Goal: Task Accomplishment & Management: Use online tool/utility

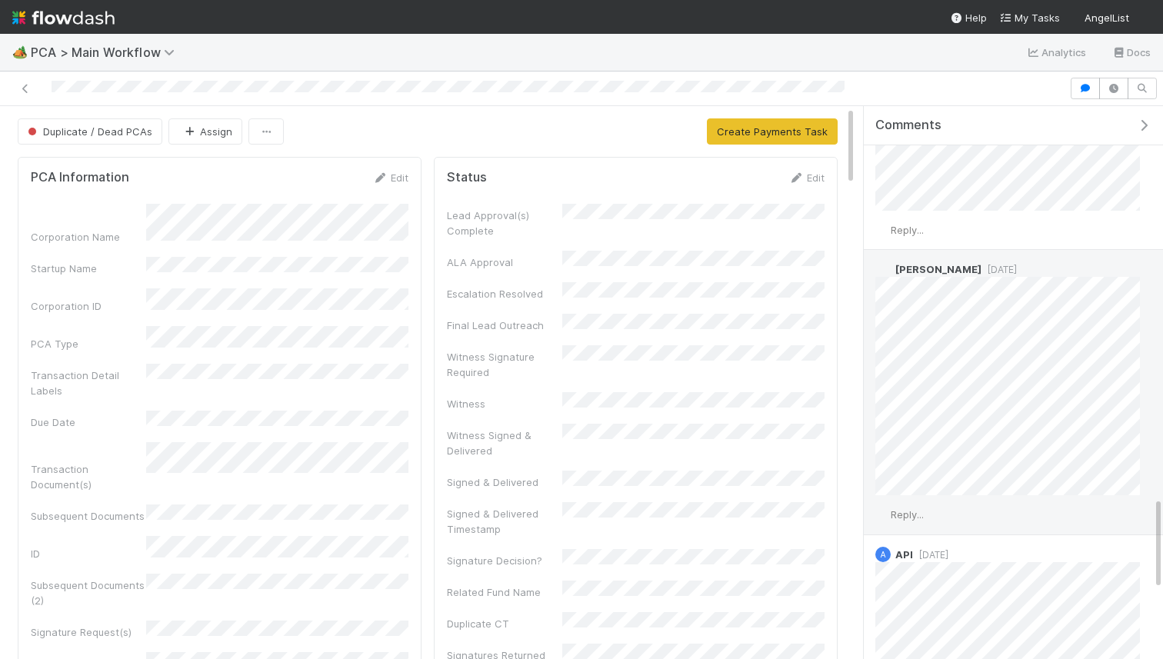
scroll to position [2735, 0]
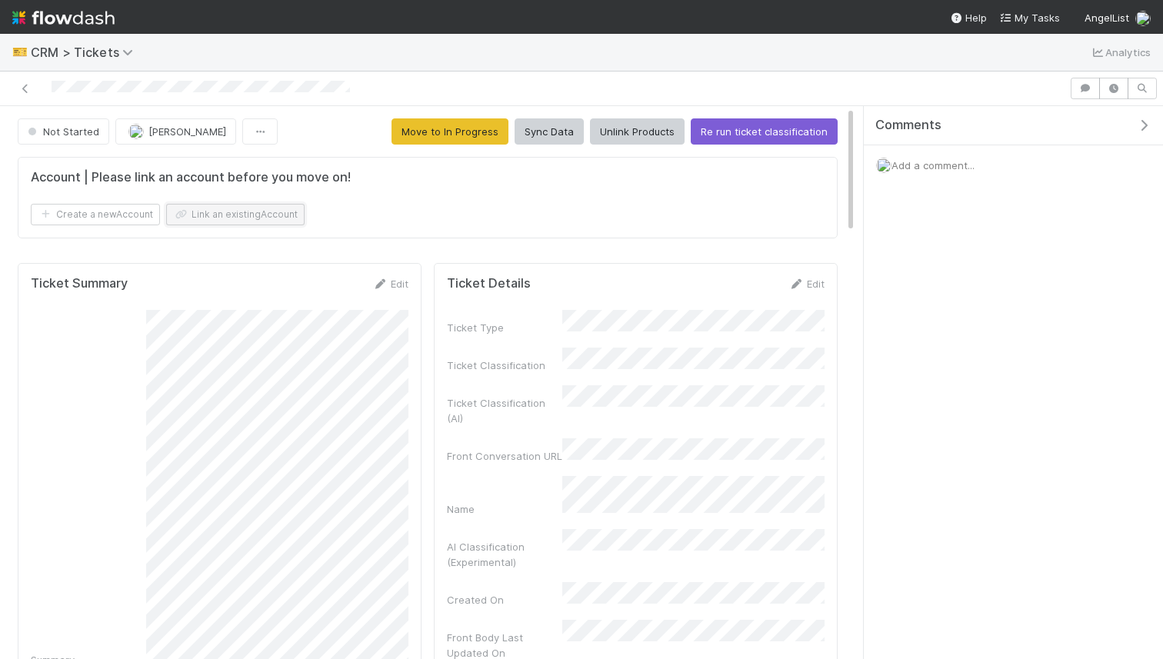
click at [272, 220] on button "Link an existing Account" at bounding box center [235, 215] width 138 height 22
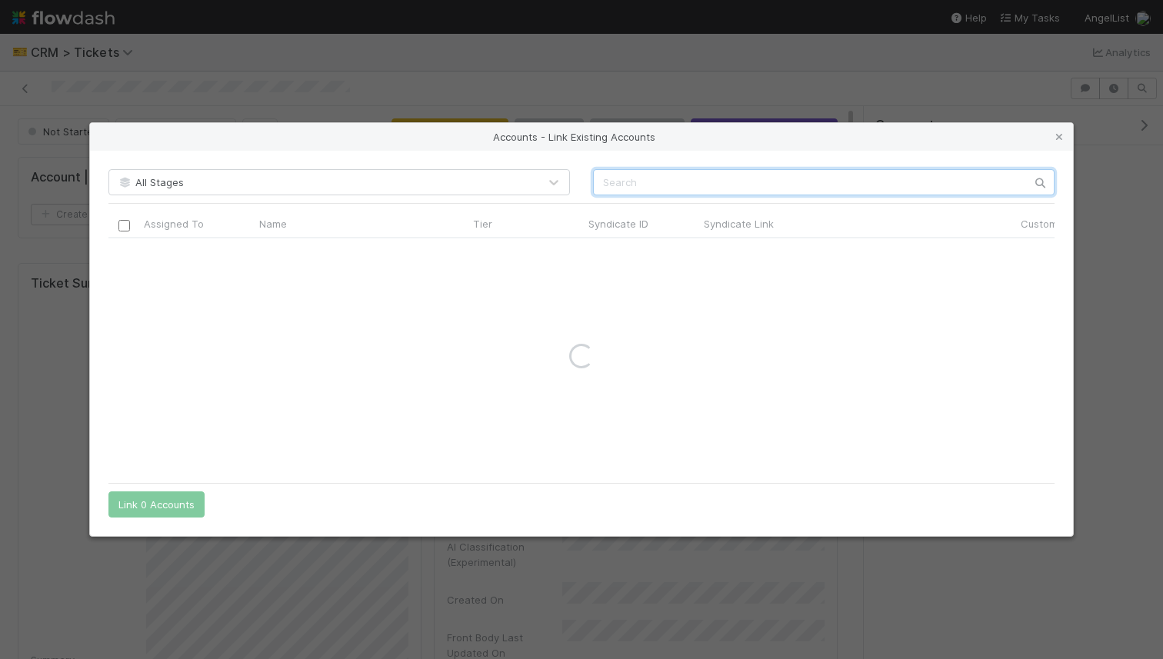
click at [758, 180] on input "text" at bounding box center [824, 182] width 462 height 26
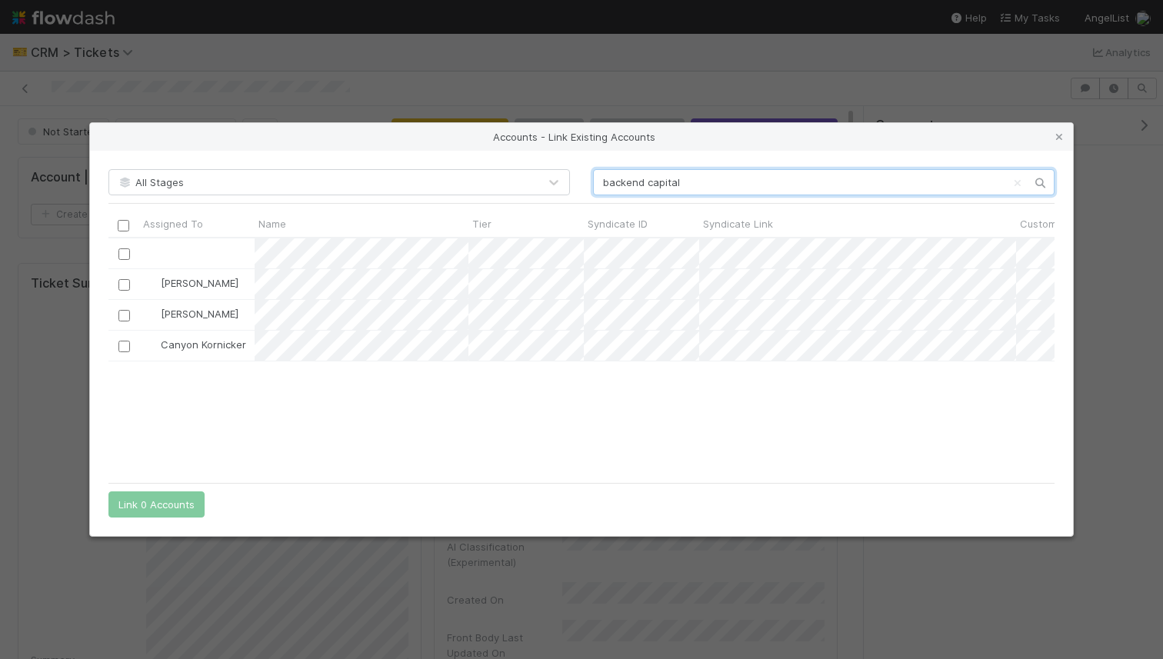
scroll to position [236, 946]
type input "backend capital"
click at [118, 285] on input "checkbox" at bounding box center [124, 285] width 12 height 12
drag, startPoint x: 171, startPoint y: 495, endPoint x: 642, endPoint y: 148, distance: 584.3
click at [171, 495] on button "Link 1 Account" at bounding box center [152, 505] width 89 height 26
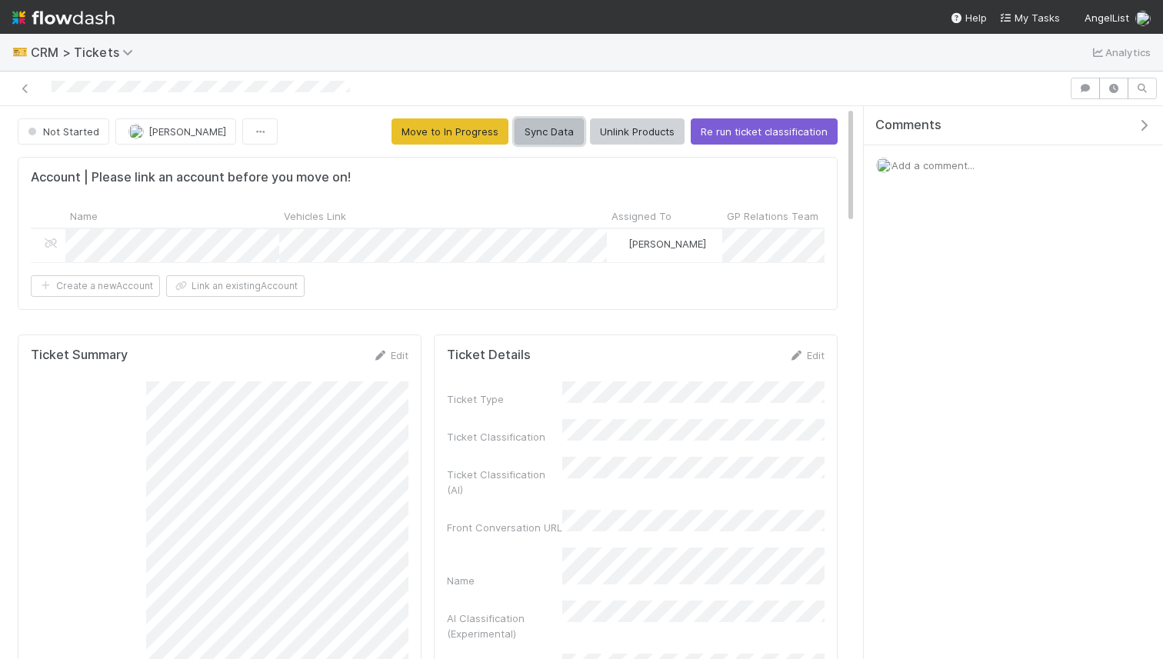
click at [568, 135] on button "Sync Data" at bounding box center [549, 131] width 69 height 26
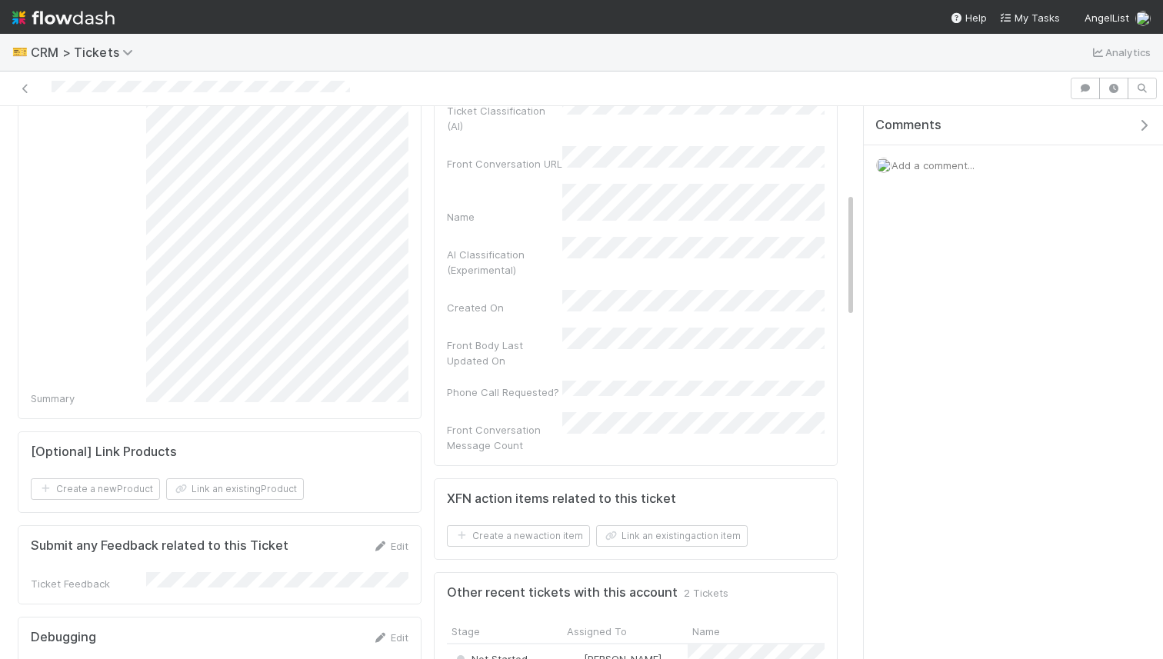
scroll to position [436, 0]
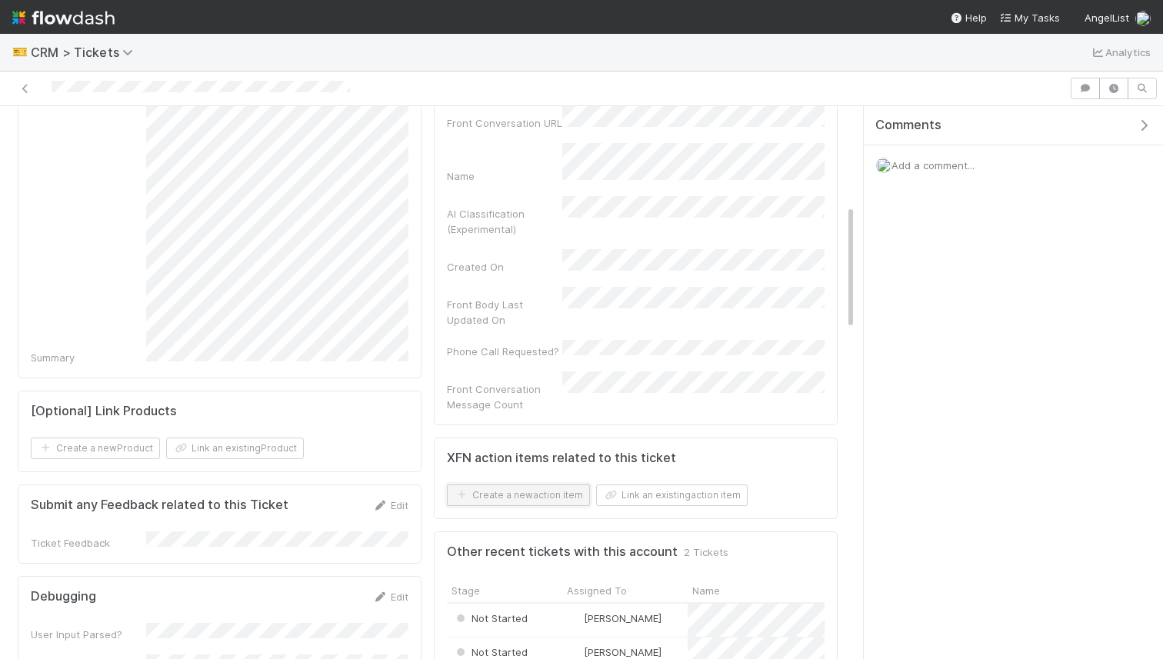
click at [555, 485] on button "Create a new action item" at bounding box center [518, 496] width 143 height 22
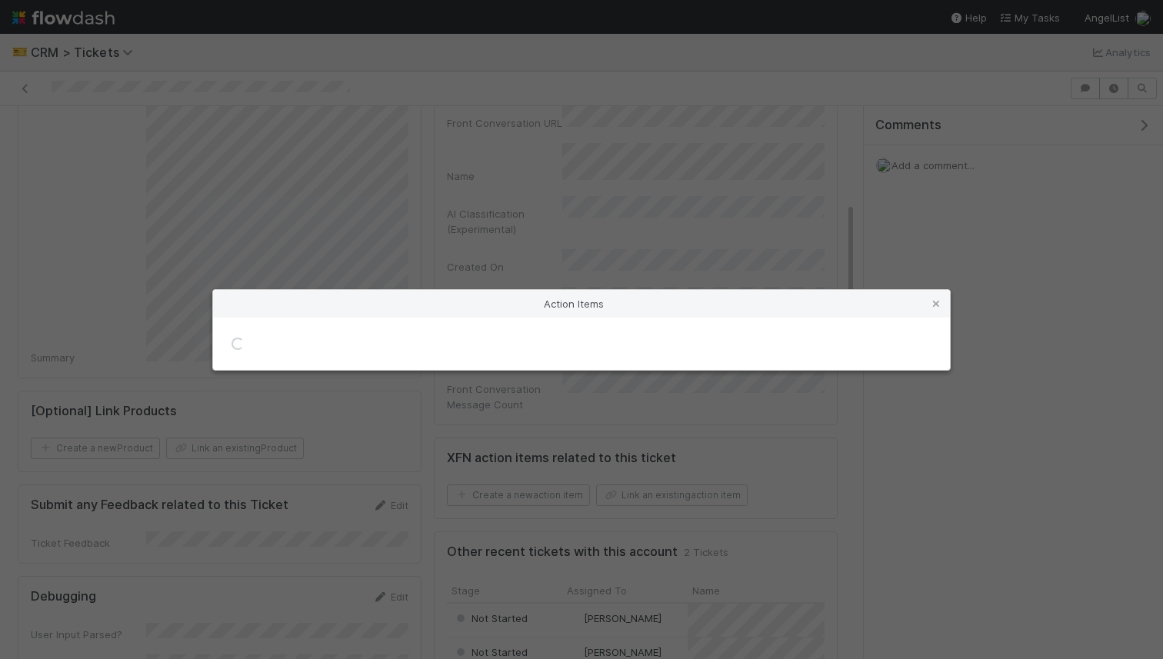
scroll to position [426, 0]
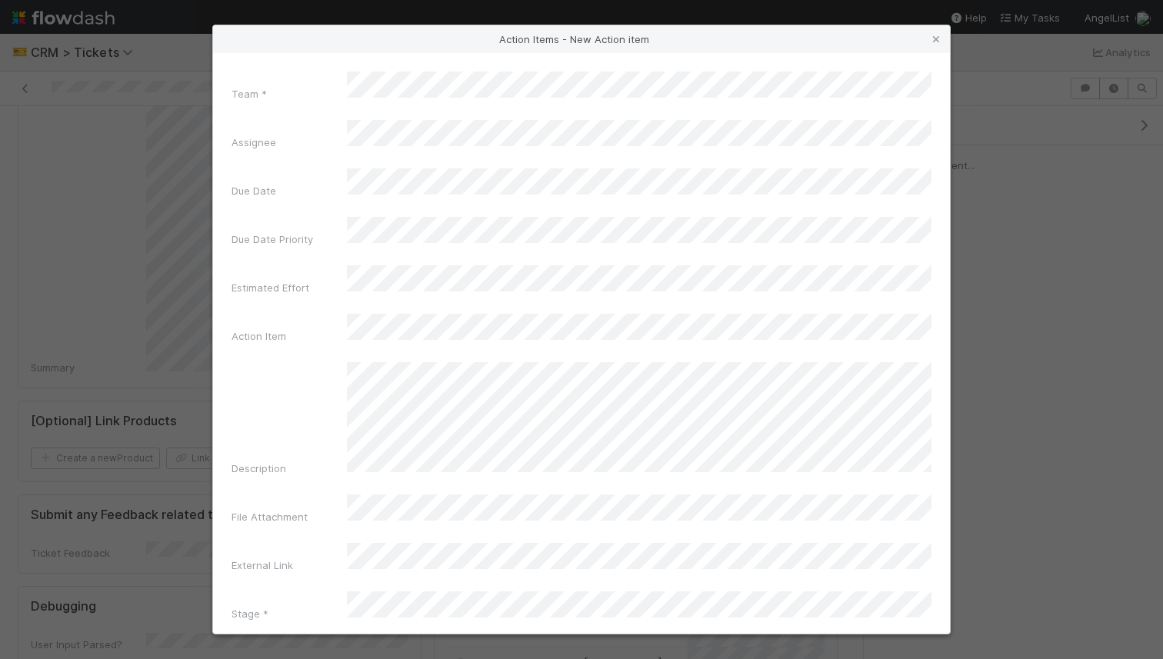
click at [432, 84] on div "Team * Assignee Due Date Due Date Priority Estimated Effort Action Item Descrip…" at bounding box center [581, 343] width 737 height 581
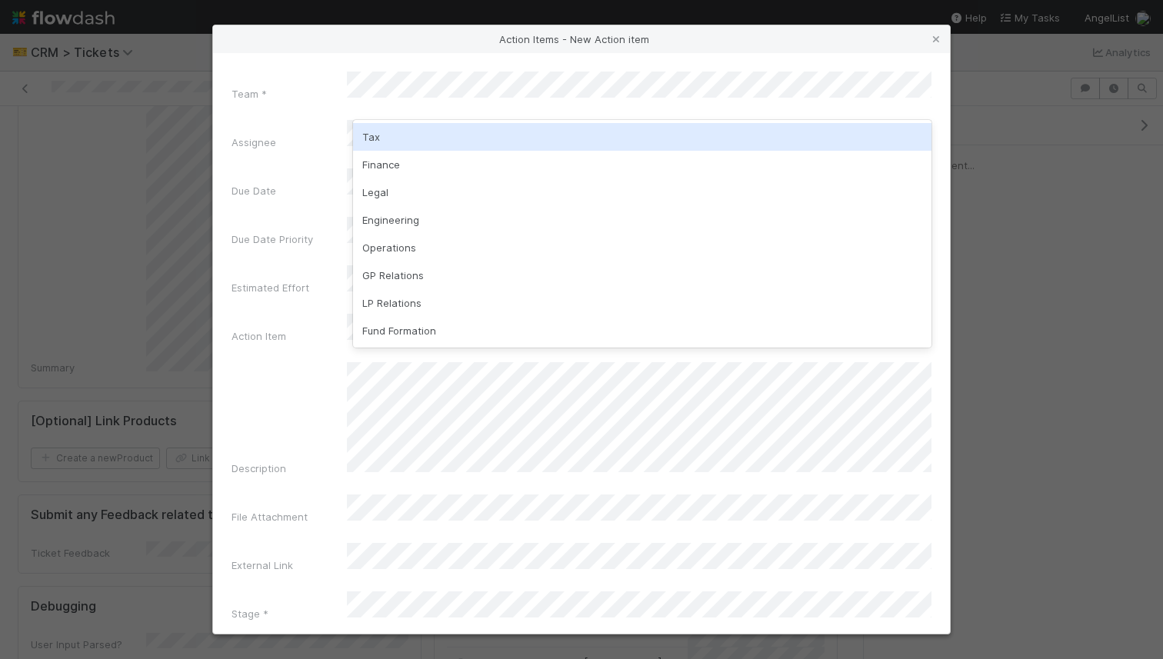
click at [412, 131] on div "Tax" at bounding box center [642, 137] width 578 height 28
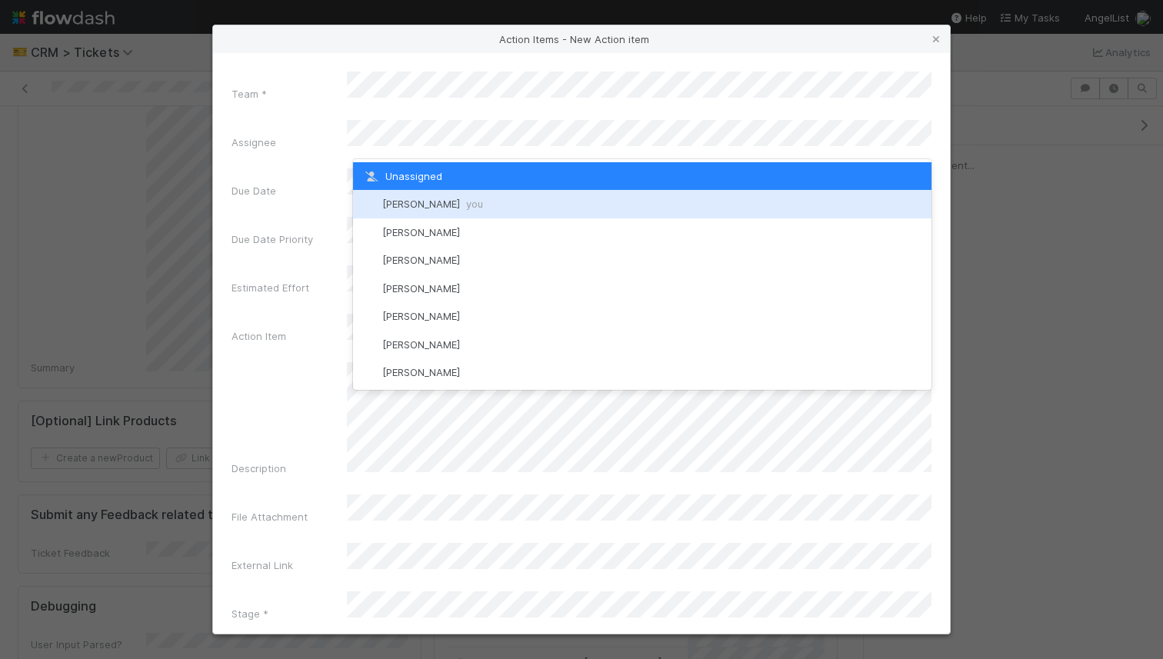
click at [439, 199] on span "William Rosean you" at bounding box center [432, 204] width 101 height 12
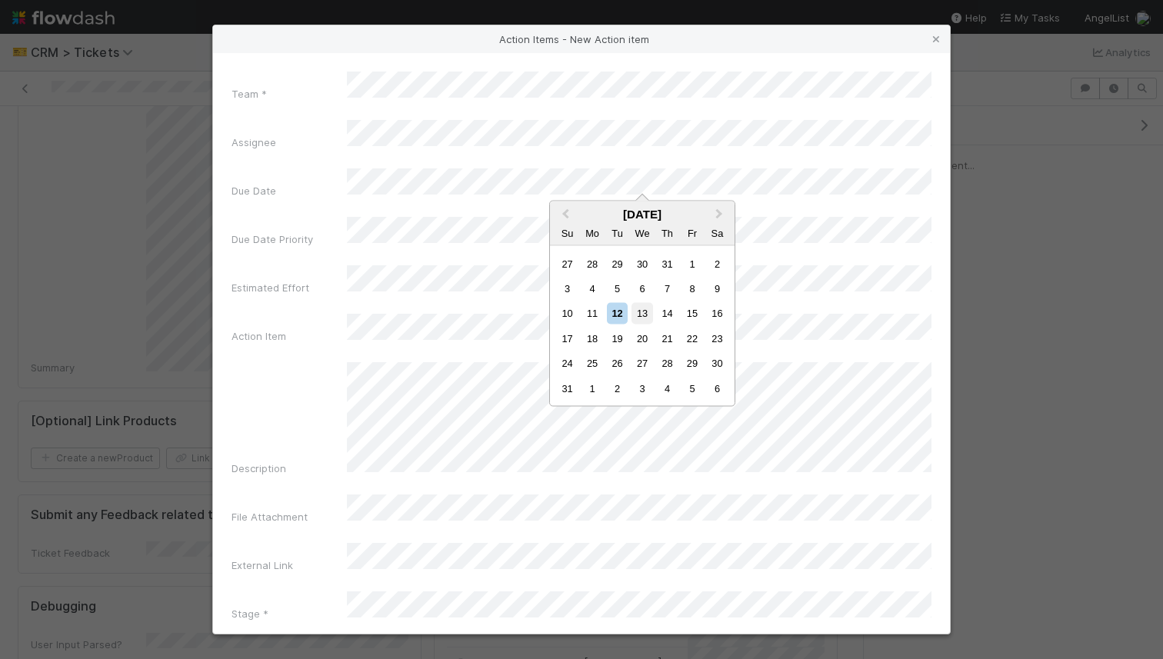
click at [648, 315] on div "13" at bounding box center [642, 313] width 21 height 21
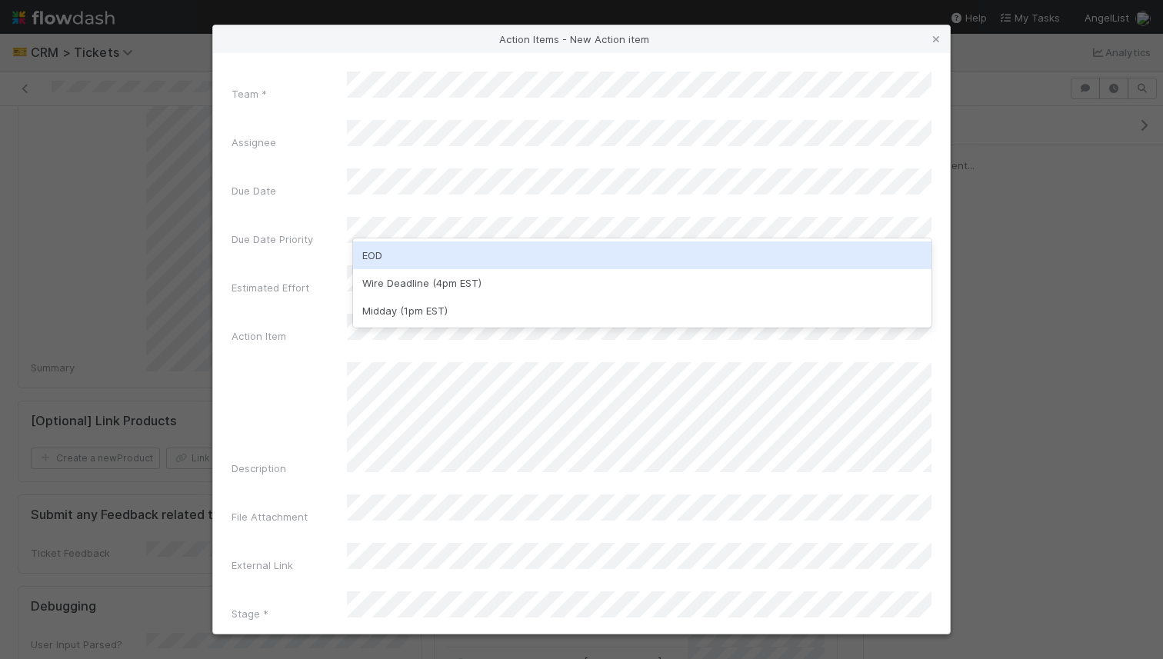
click at [447, 250] on div "EOD" at bounding box center [642, 256] width 578 height 28
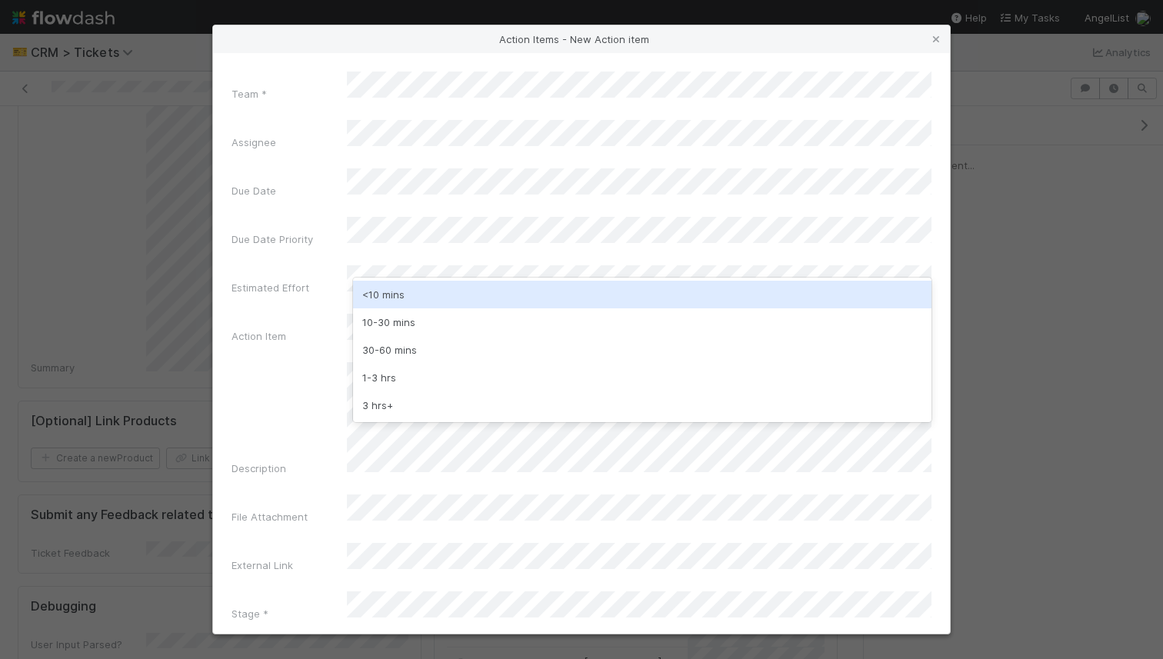
click at [450, 309] on div "10-30 mins" at bounding box center [642, 322] width 578 height 28
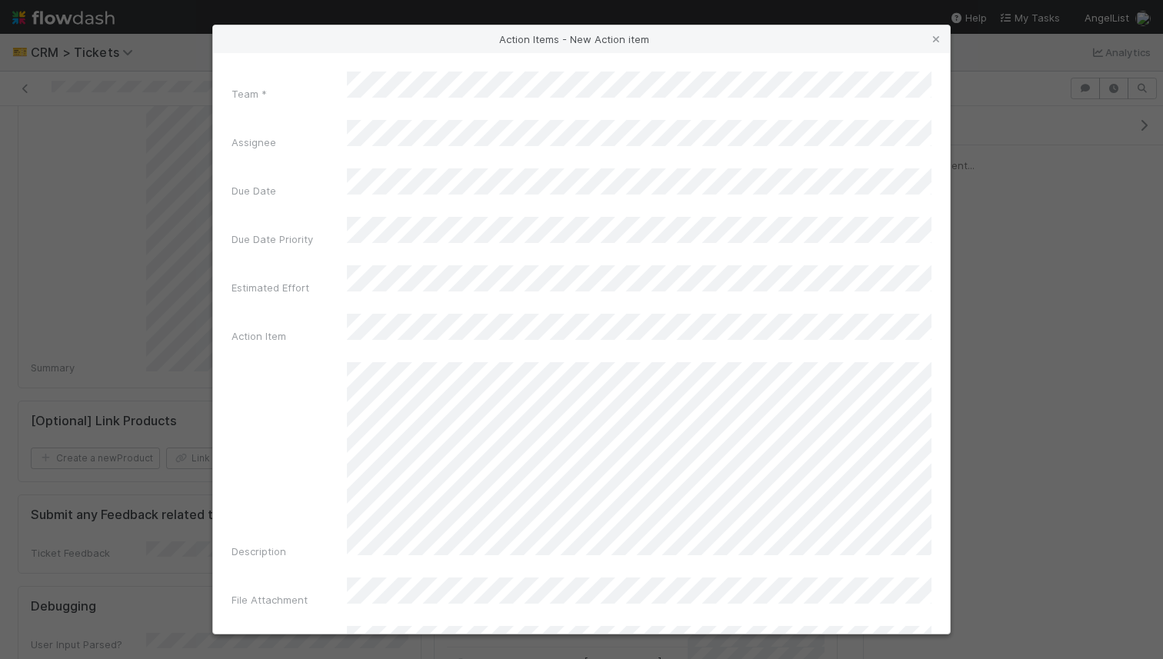
scroll to position [50, 0]
click at [480, 616] on div "Team * Assignee Due Date Due Date Priority Estimated Effort Action Item Descrip…" at bounding box center [581, 343] width 737 height 581
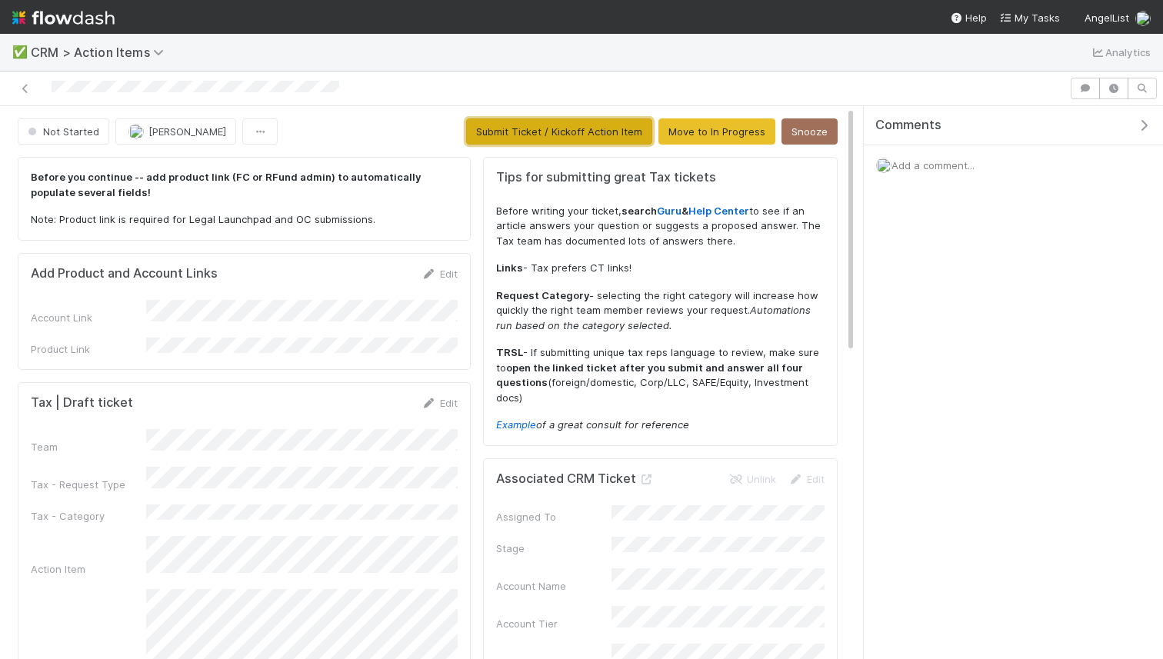
click at [528, 119] on button "Submit Ticket / Kickoff Action Item" at bounding box center [559, 131] width 186 height 26
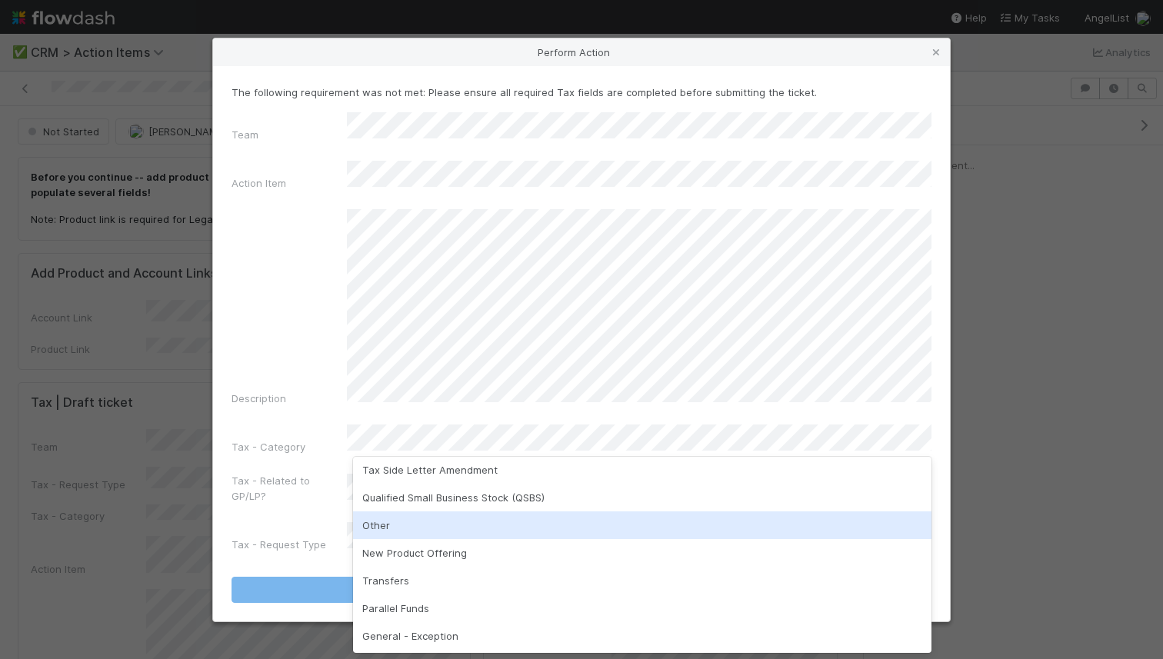
scroll to position [177, 0]
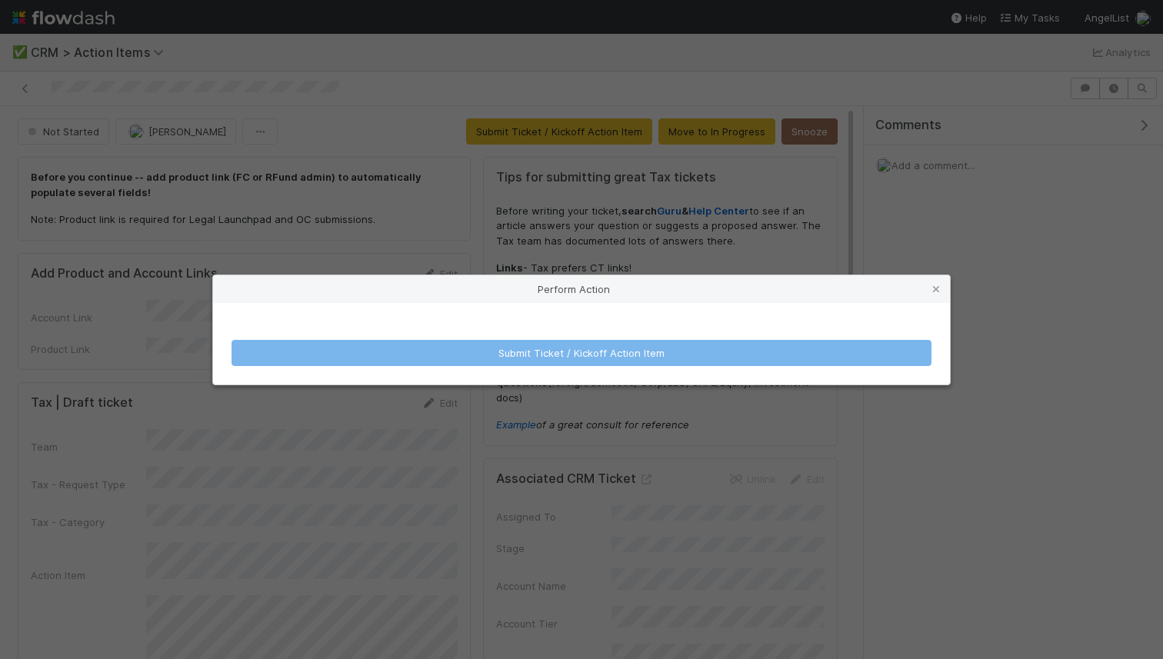
click at [933, 293] on icon at bounding box center [935, 290] width 15 height 10
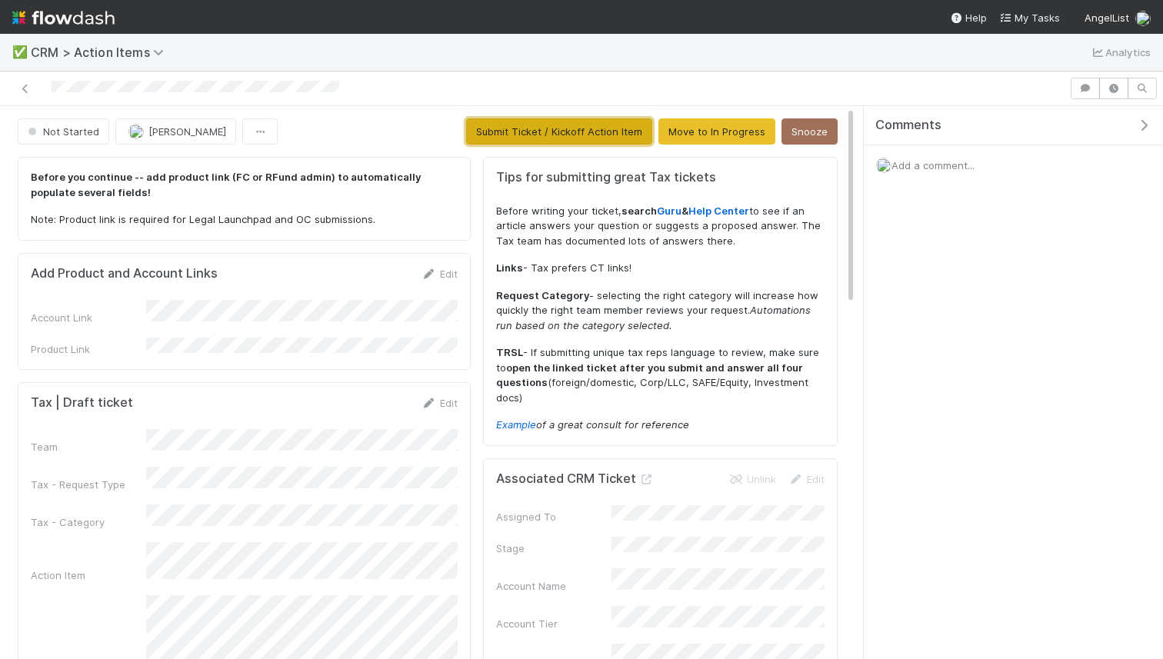
click at [578, 141] on button "Submit Ticket / Kickoff Action Item" at bounding box center [559, 131] width 186 height 26
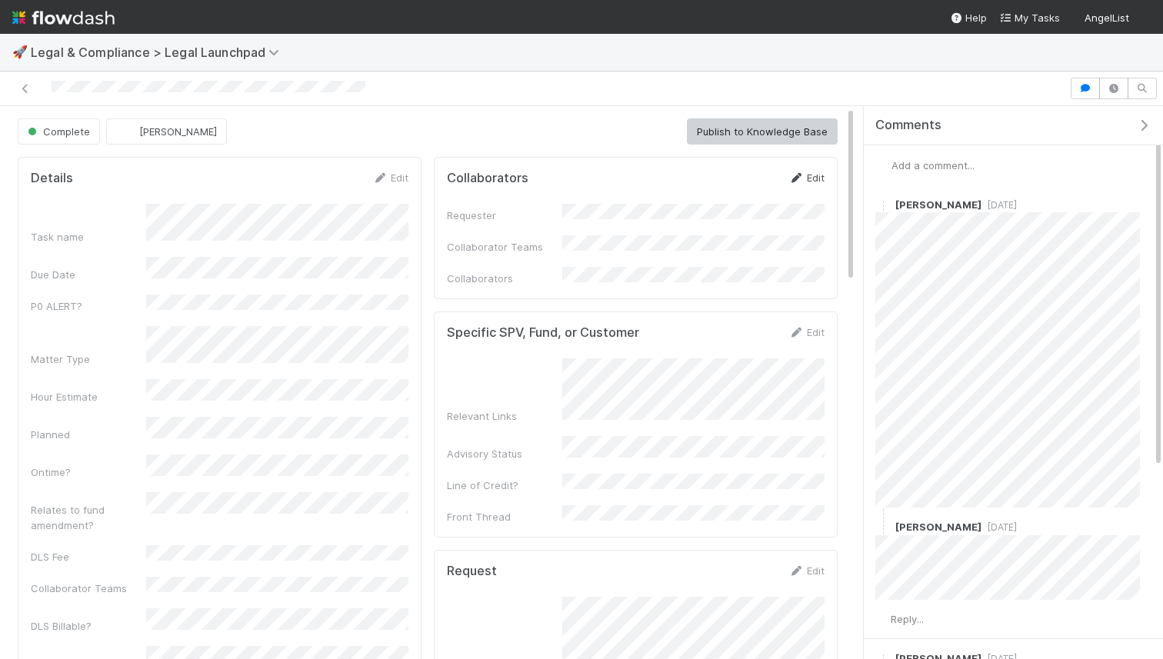
click at [807, 182] on link "Edit" at bounding box center [806, 178] width 36 height 12
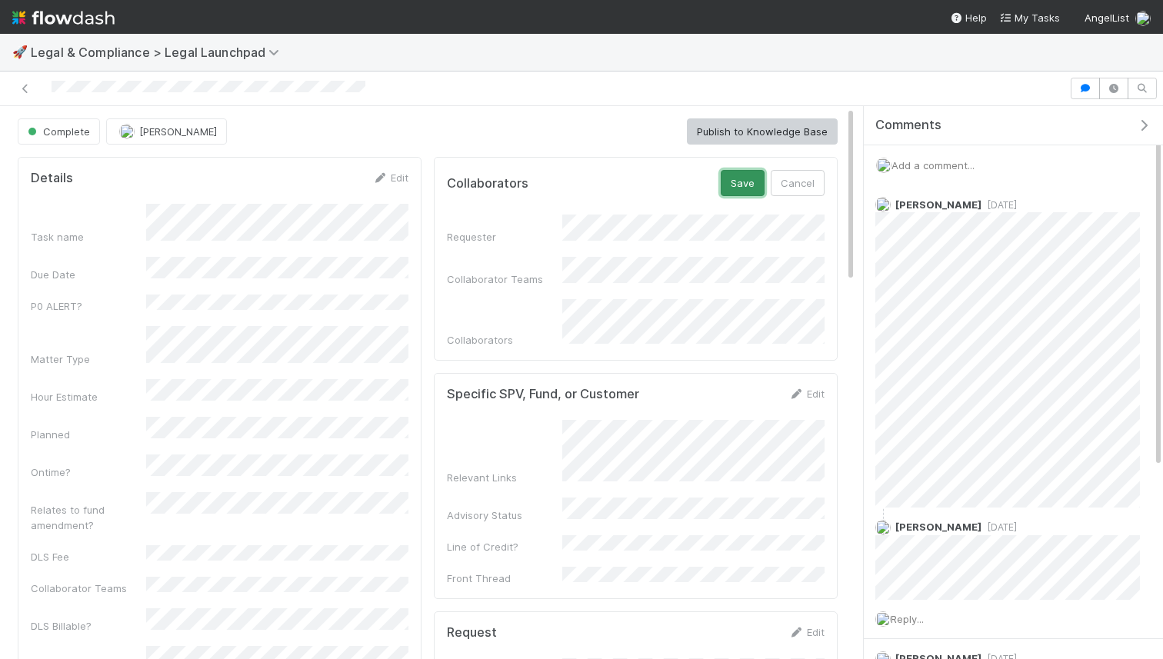
click at [759, 184] on button "Save" at bounding box center [743, 183] width 44 height 26
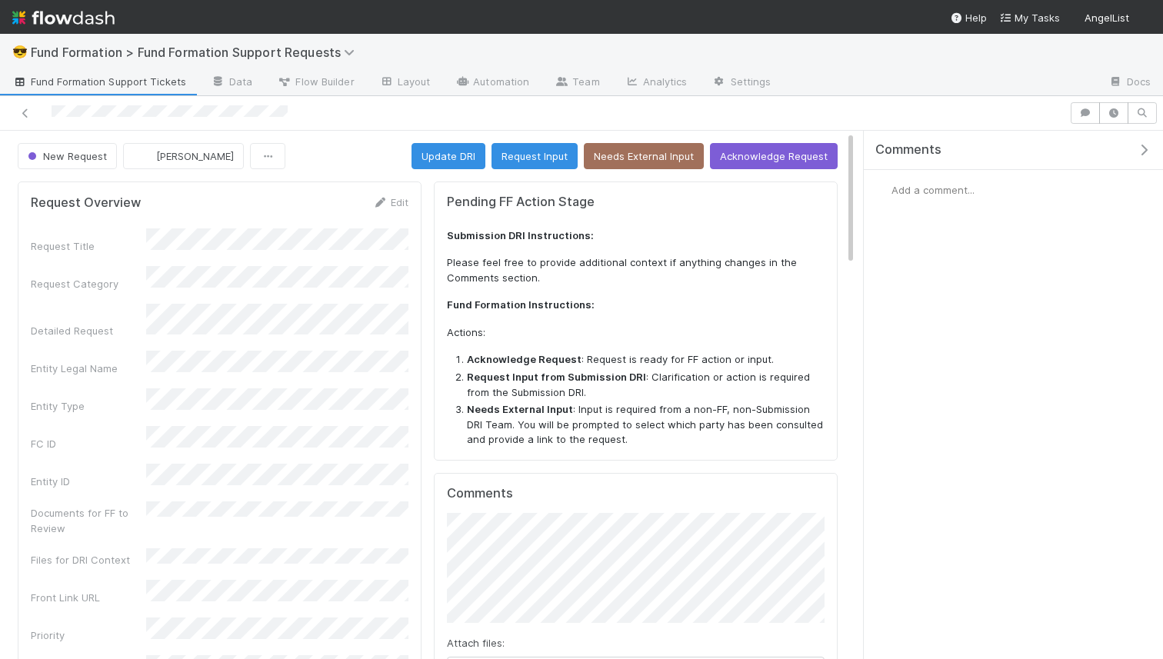
click at [945, 191] on span "Add a comment..." at bounding box center [933, 190] width 83 height 12
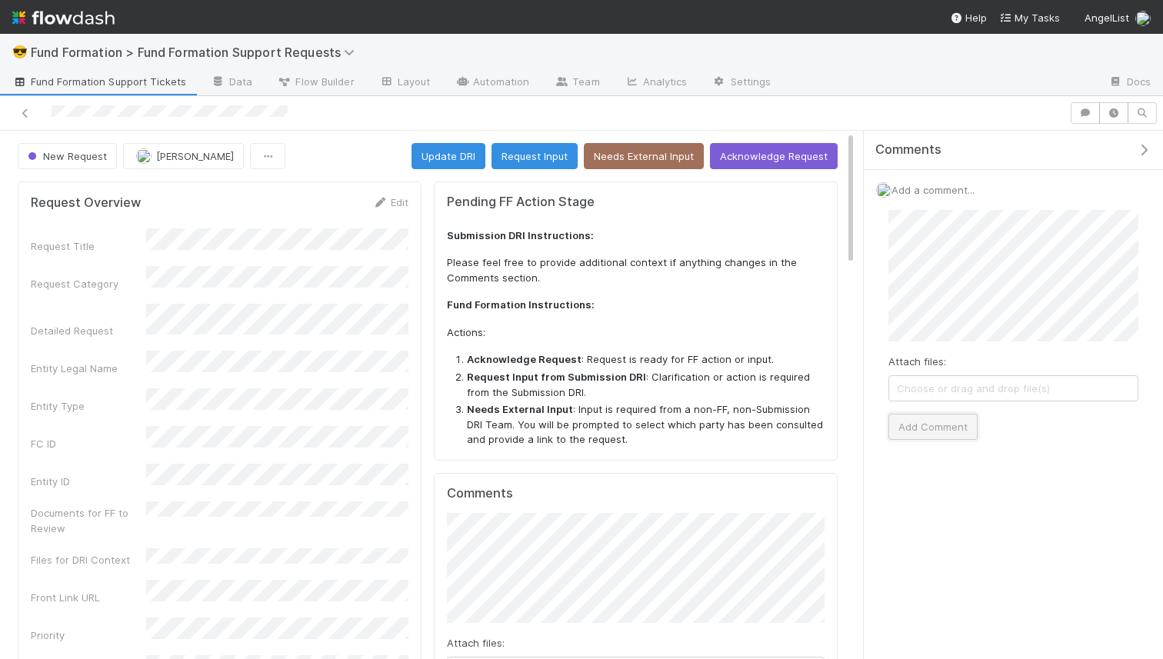
click at [950, 421] on button "Add Comment" at bounding box center [932, 427] width 89 height 26
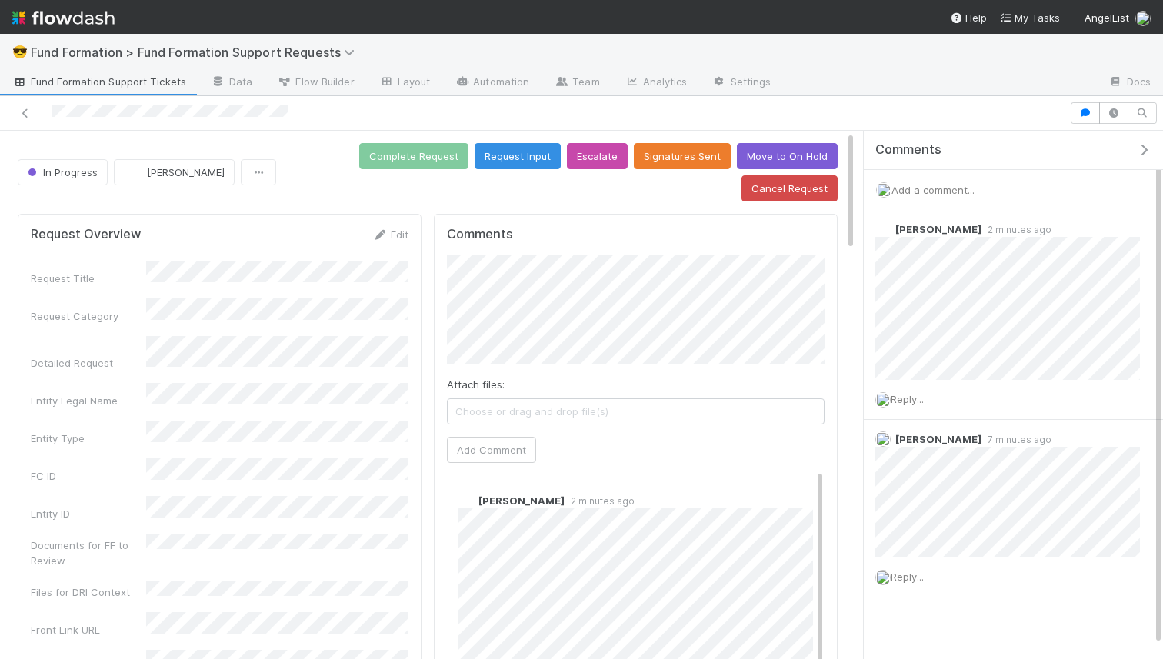
click at [923, 188] on span "Add a comment..." at bounding box center [933, 190] width 83 height 12
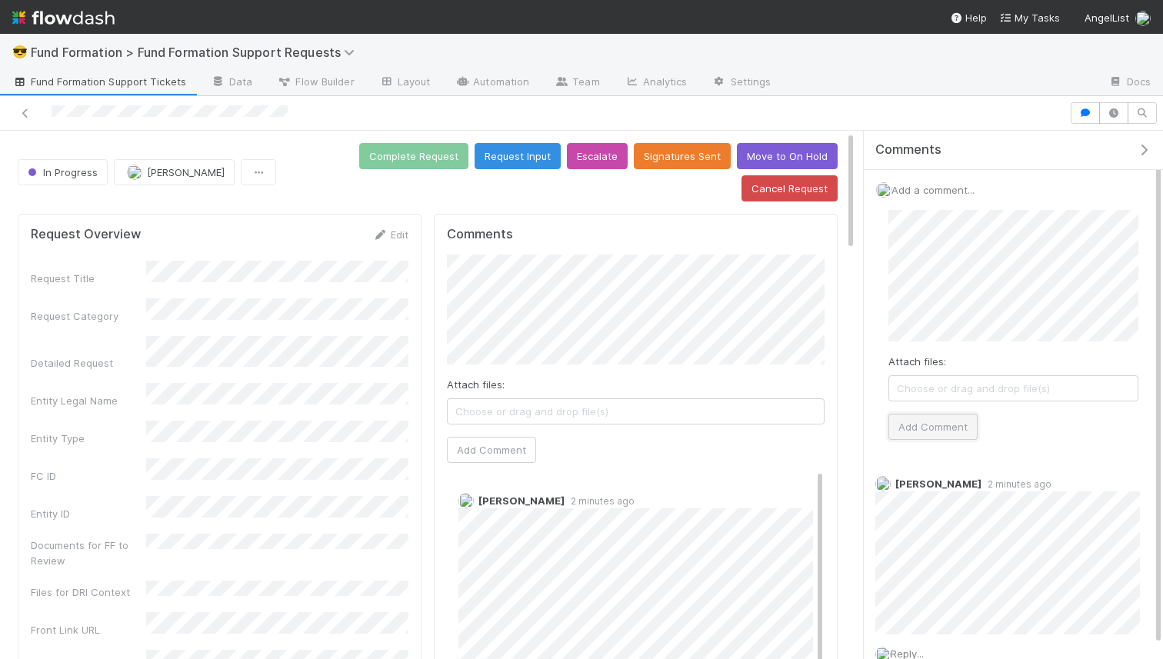
click at [921, 418] on button "Add Comment" at bounding box center [932, 427] width 89 height 26
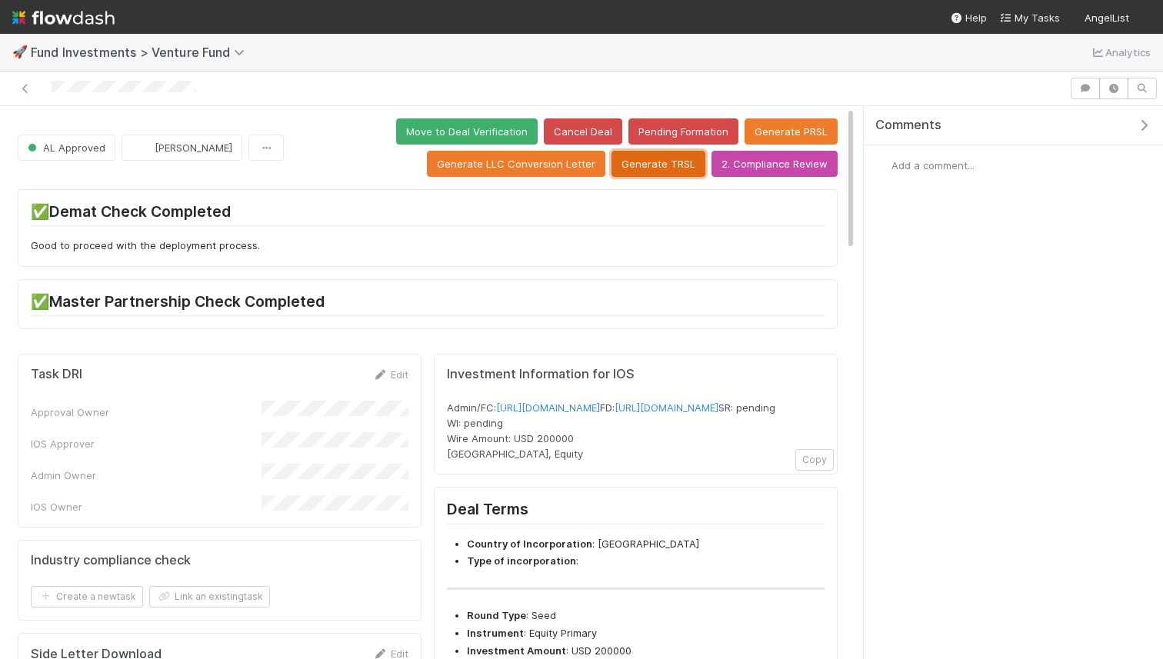
click at [644, 163] on button "Generate TRSL" at bounding box center [659, 164] width 94 height 26
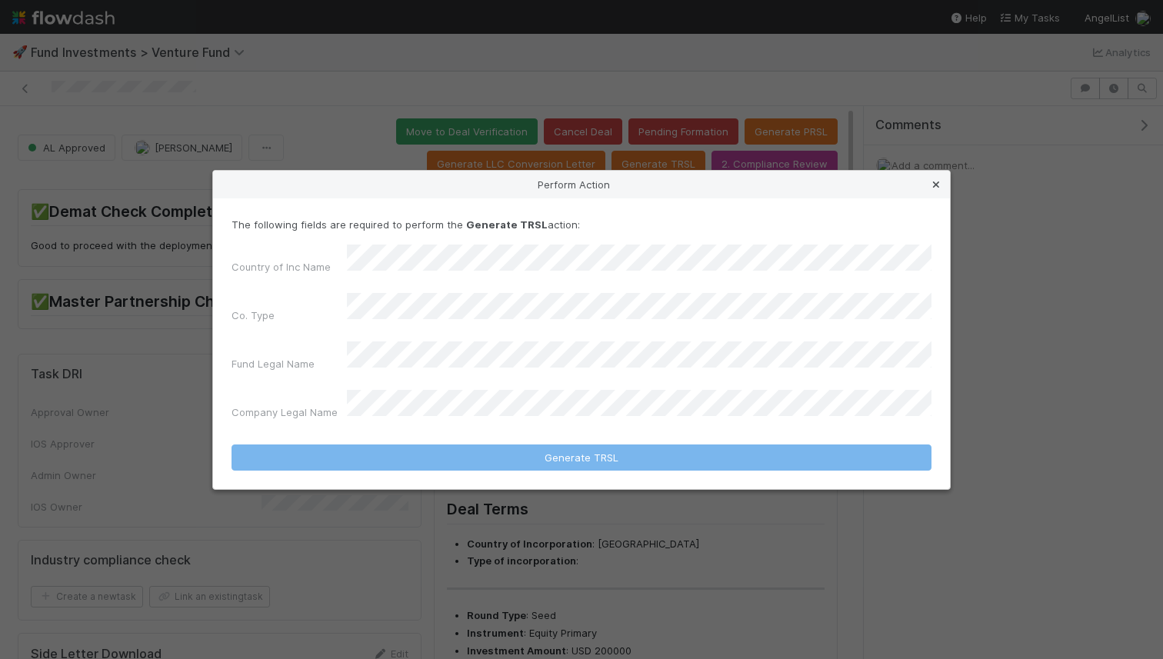
click at [940, 190] on icon at bounding box center [935, 185] width 15 height 10
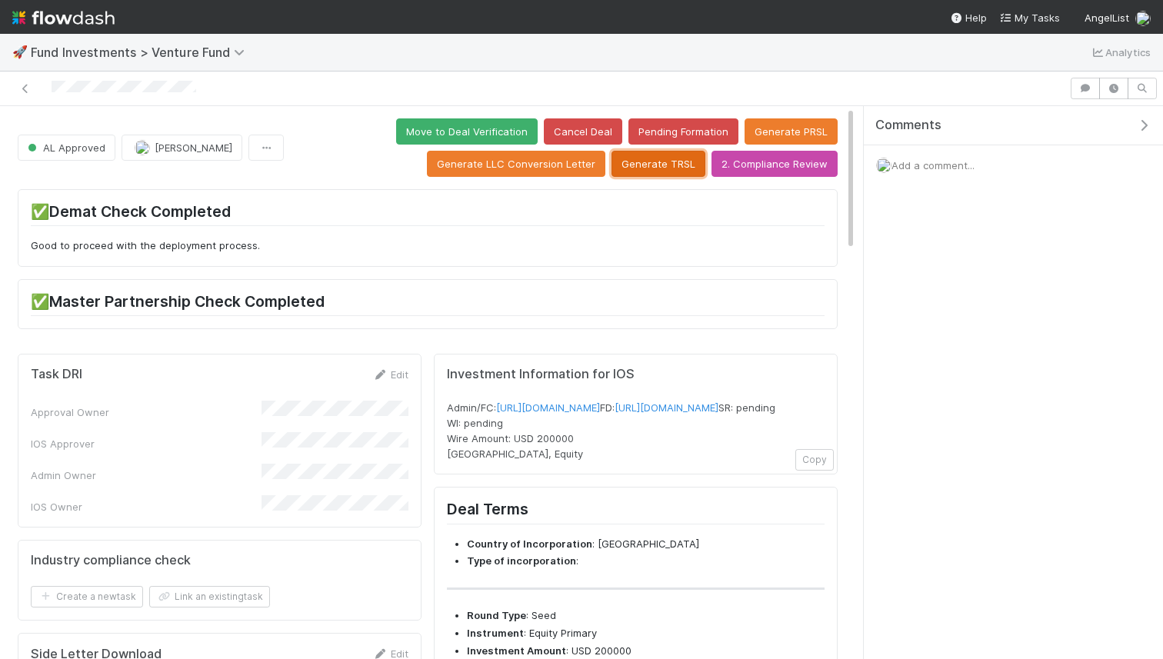
click at [672, 160] on button "Generate TRSL" at bounding box center [659, 164] width 94 height 26
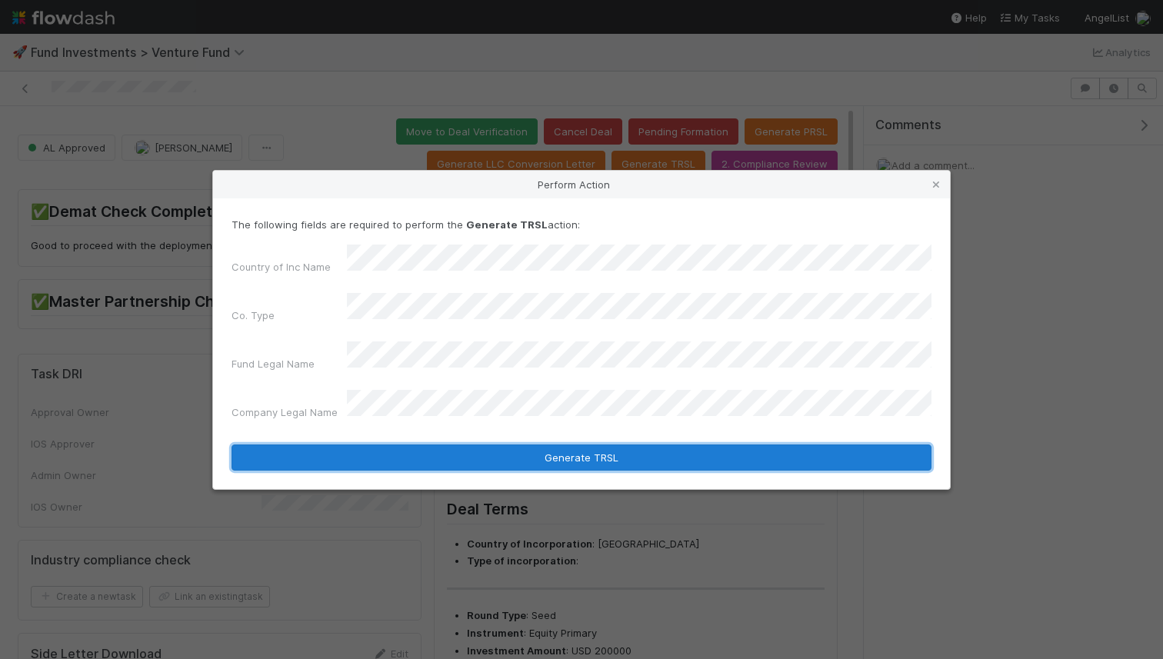
click at [495, 445] on button "Generate TRSL" at bounding box center [582, 458] width 700 height 26
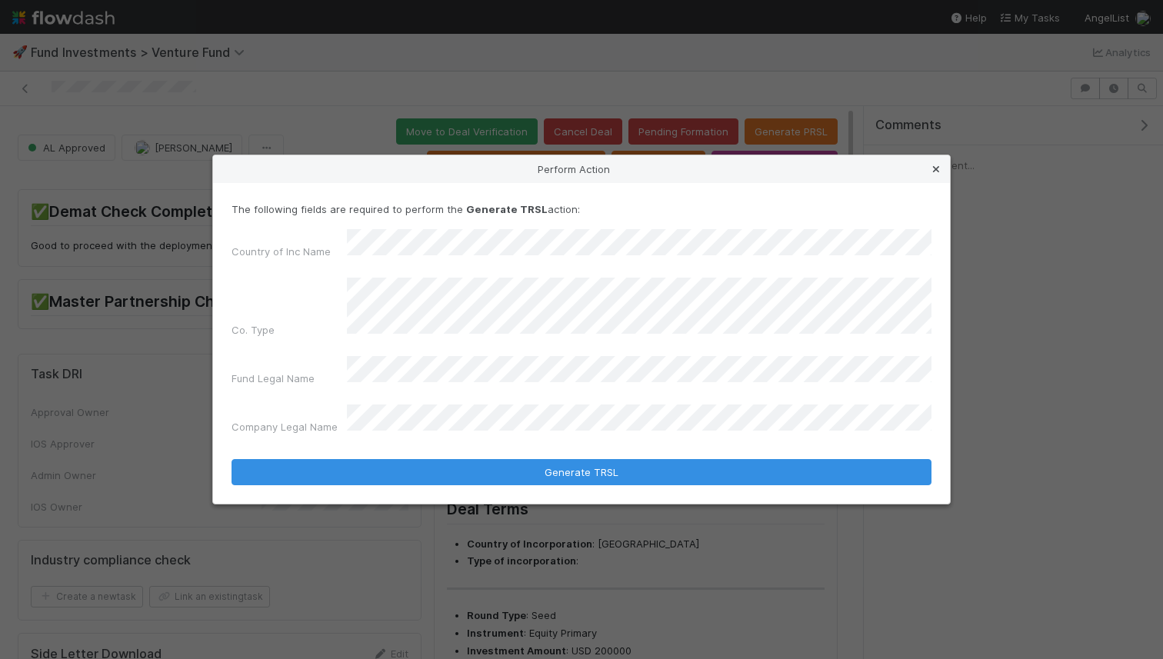
click at [938, 175] on icon at bounding box center [935, 170] width 15 height 10
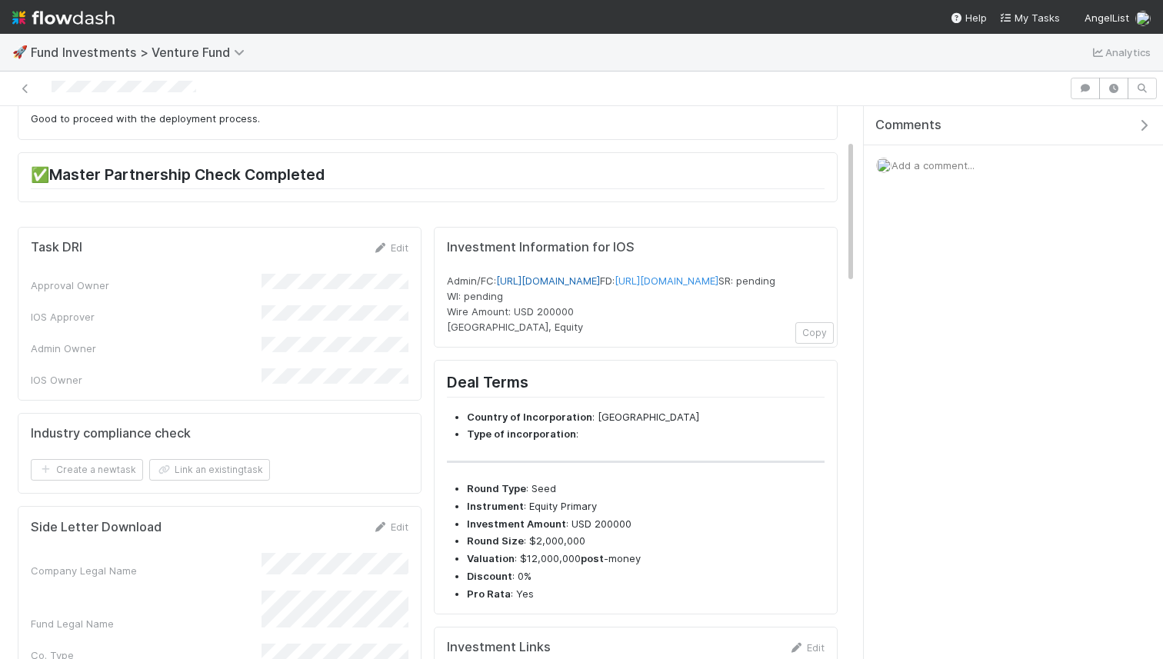
scroll to position [129, 0]
click at [598, 276] on link "https://venture.angellist.com/v/admin/funds/investment/29126" at bounding box center [548, 278] width 104 height 12
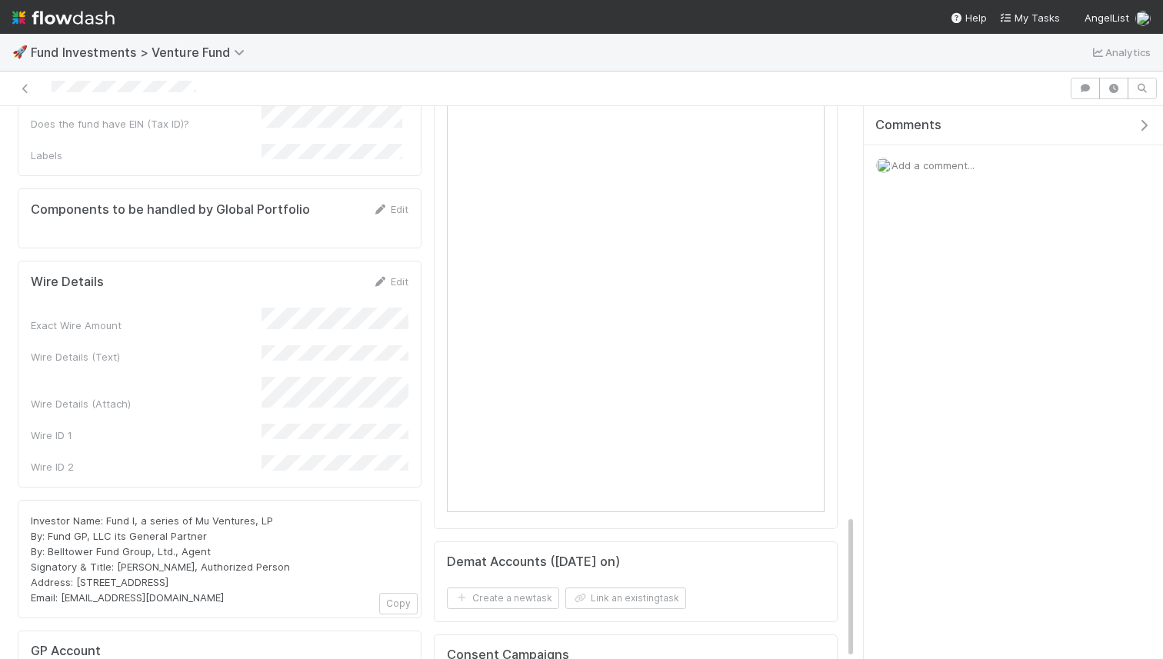
scroll to position [1562, 0]
